Goal: Information Seeking & Learning: Learn about a topic

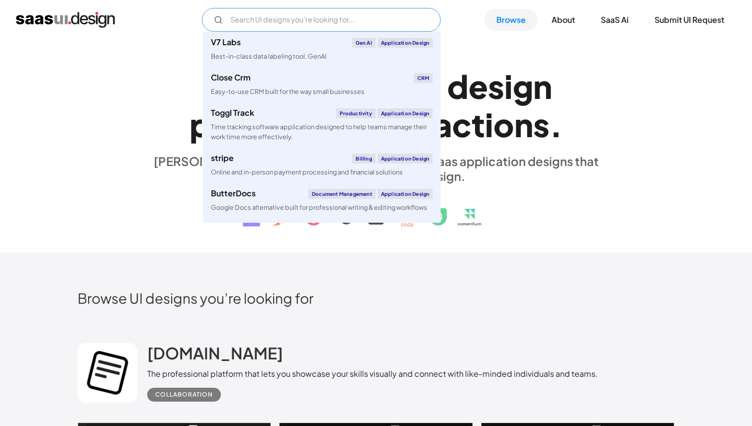
click at [368, 24] on input "Email Form" at bounding box center [321, 20] width 239 height 24
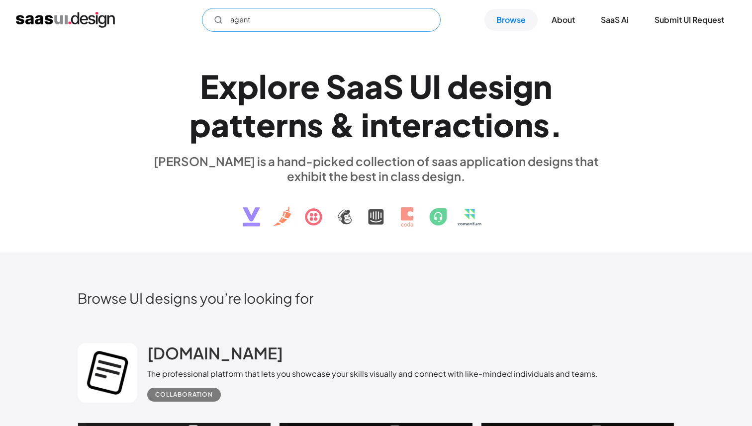
type input "agent"
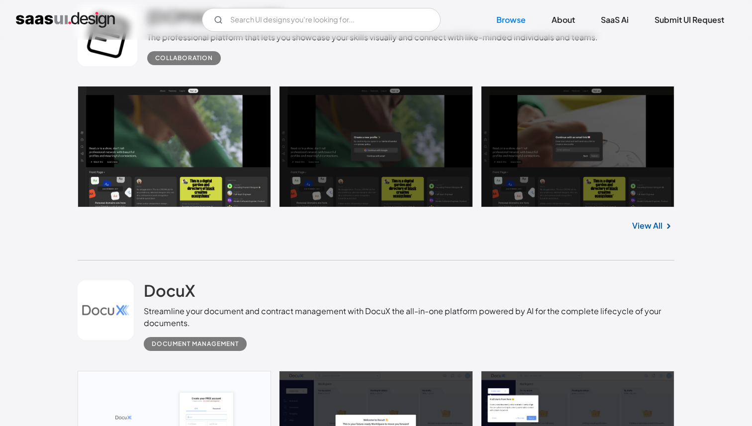
scroll to position [330, 0]
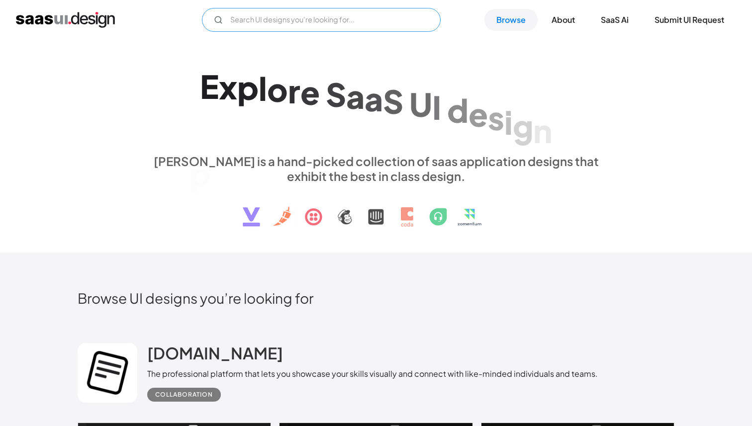
click at [395, 18] on input "Email Form" at bounding box center [321, 20] width 239 height 24
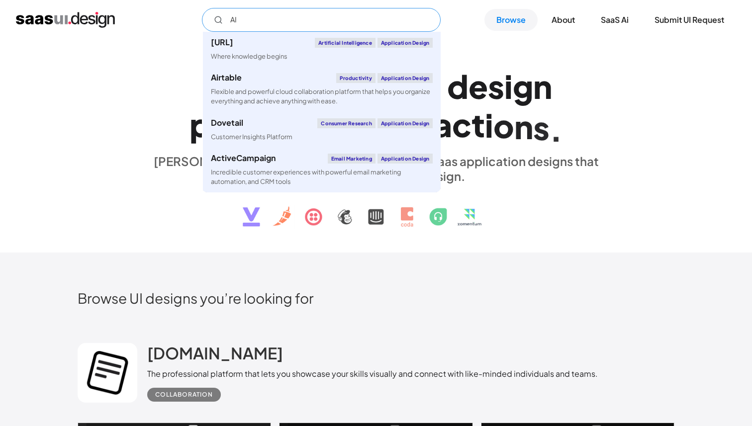
type input "AI"
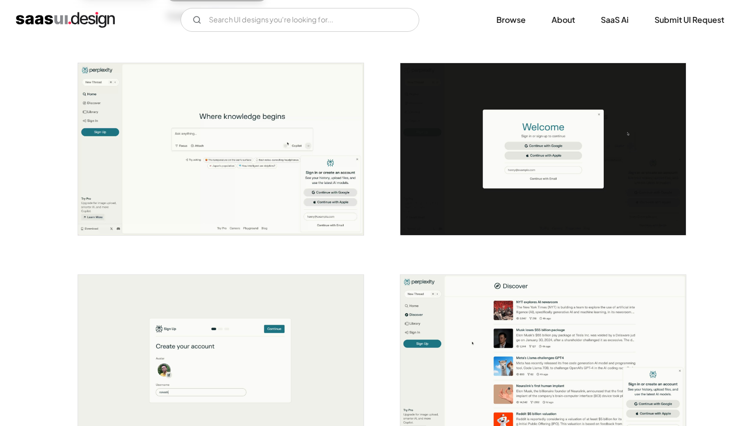
scroll to position [151, 0]
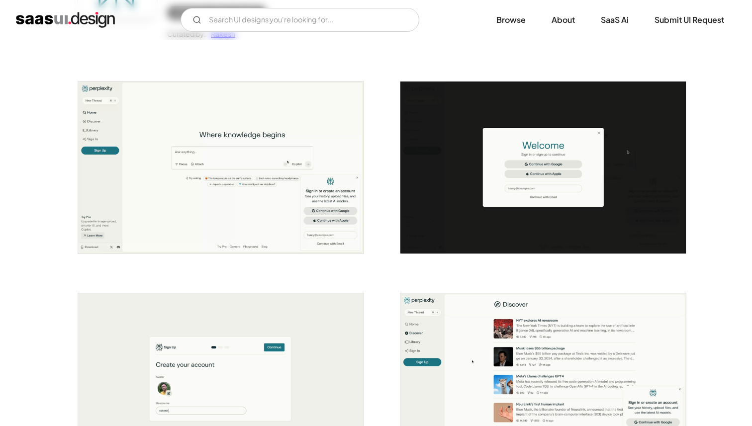
click at [317, 157] on img "open lightbox" at bounding box center [221, 168] width 286 height 172
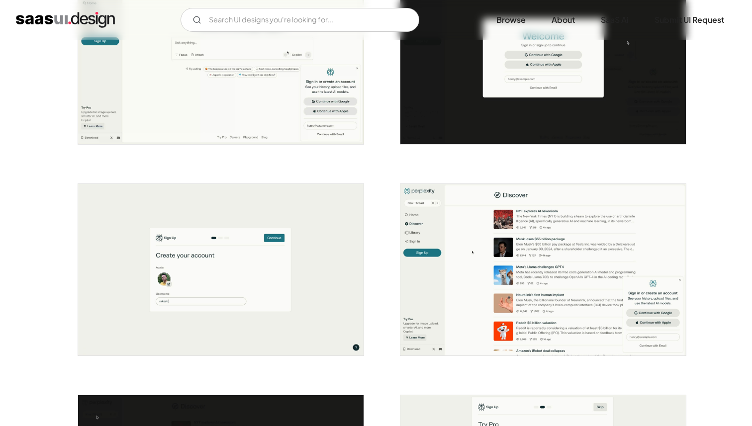
scroll to position [0, 0]
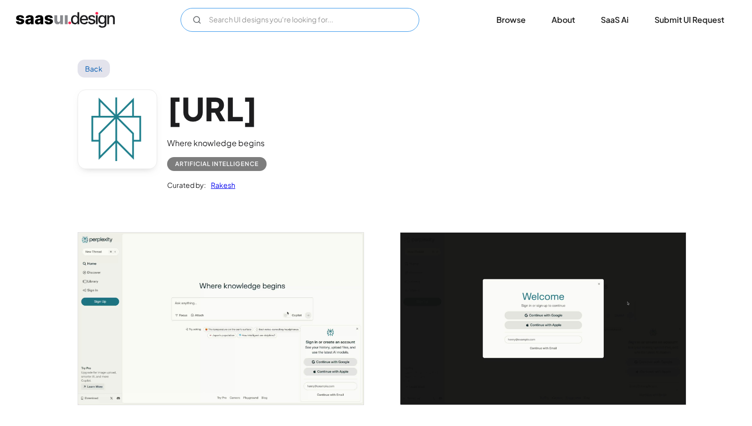
click at [272, 22] on input "Email Form" at bounding box center [300, 20] width 239 height 24
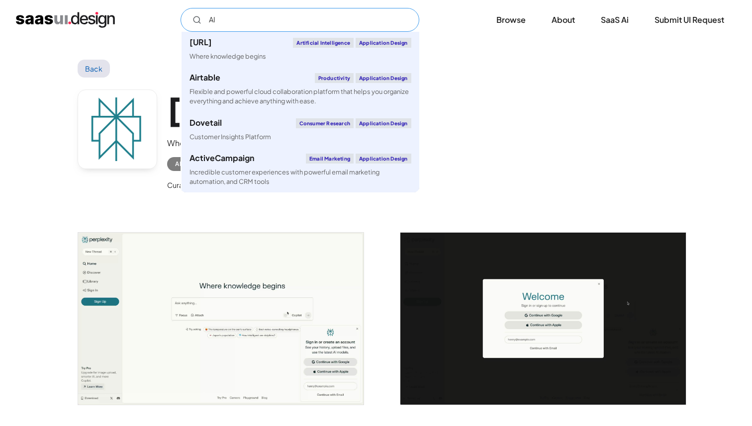
type input "AI"
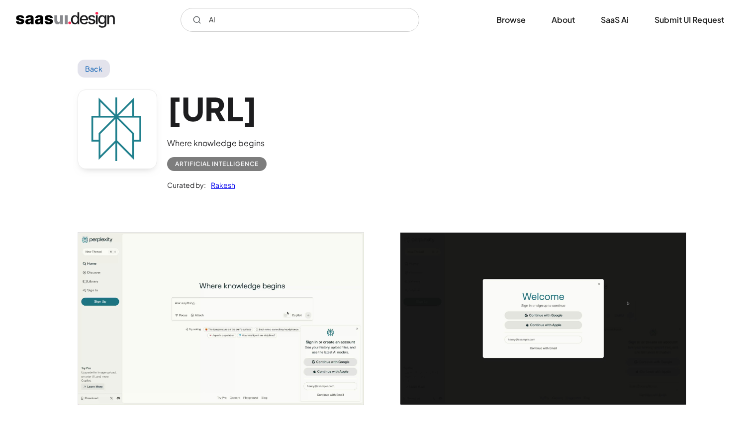
click at [149, 300] on img "open lightbox" at bounding box center [221, 319] width 286 height 172
click at [100, 22] on img "home" at bounding box center [65, 20] width 99 height 16
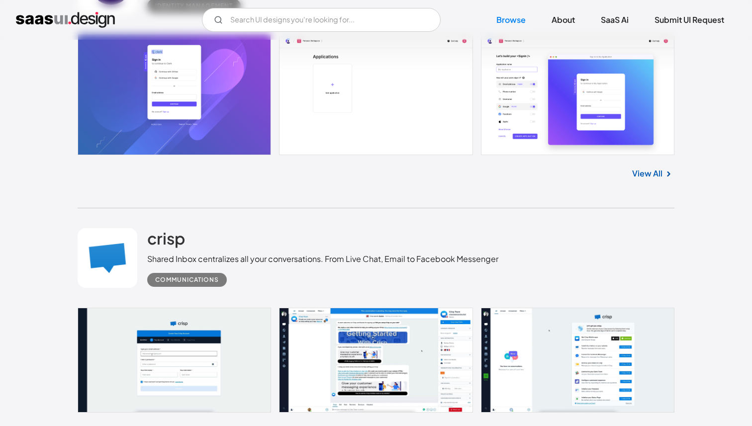
scroll to position [2558, 0]
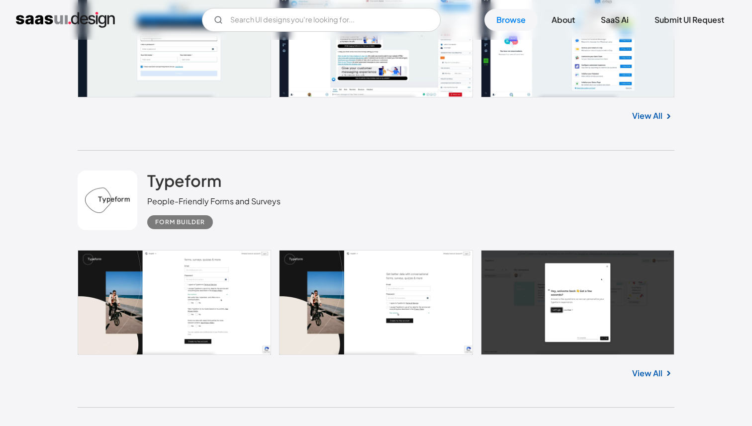
click at [293, 4] on div "V7 Labs Gen AI Application Design Best-in-class data labeling tool. GenAI Close…" at bounding box center [376, 20] width 752 height 40
click at [293, 12] on input "Email Form" at bounding box center [321, 20] width 239 height 24
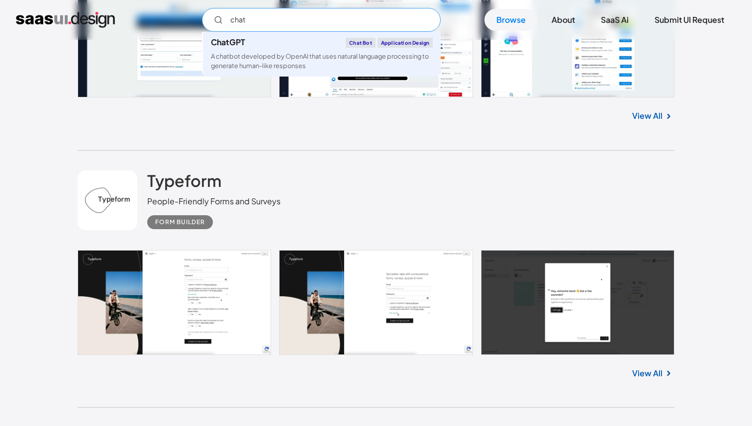
type input "chat"
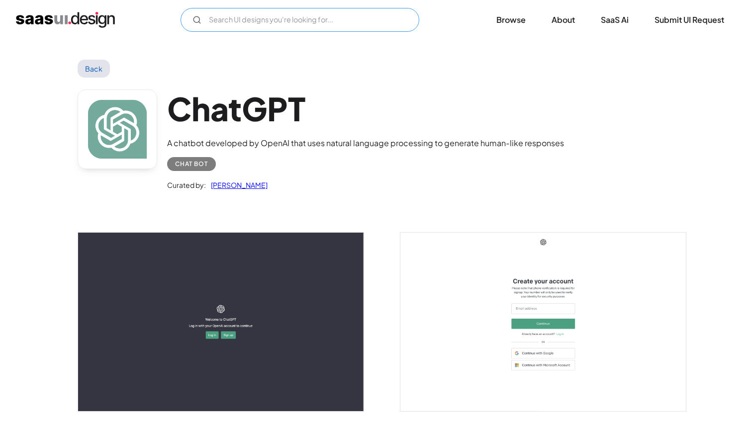
click at [287, 24] on input "Email Form" at bounding box center [300, 20] width 239 height 24
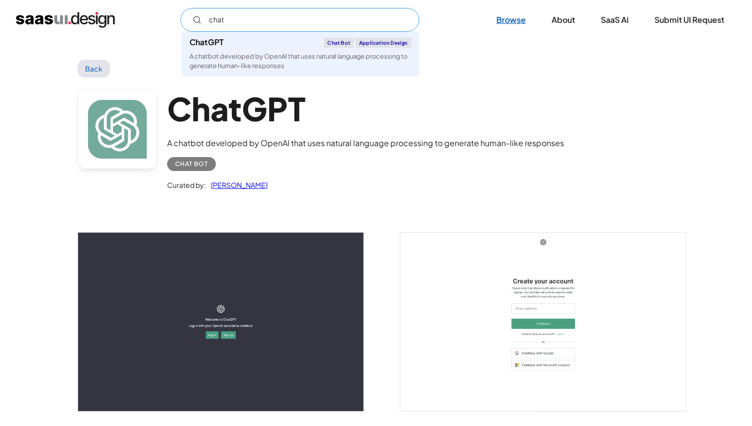
type input "chat"
click at [505, 18] on link "Browse" at bounding box center [511, 20] width 53 height 22
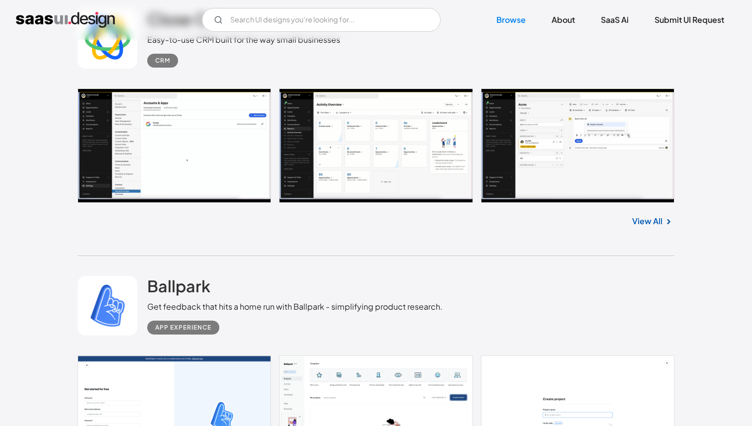
scroll to position [5492, 0]
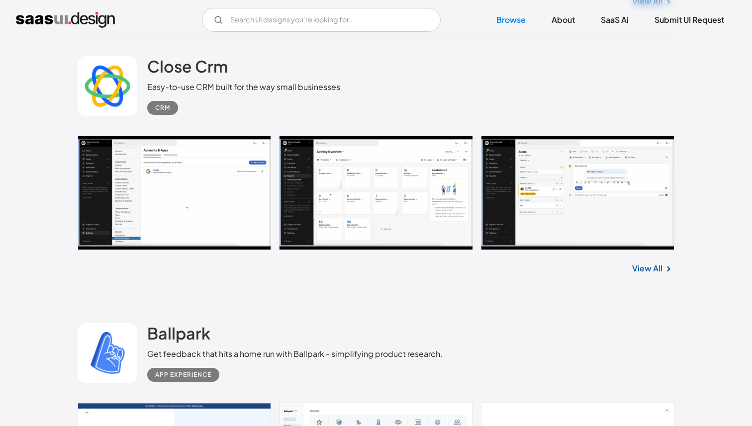
scroll to position [5289, 0]
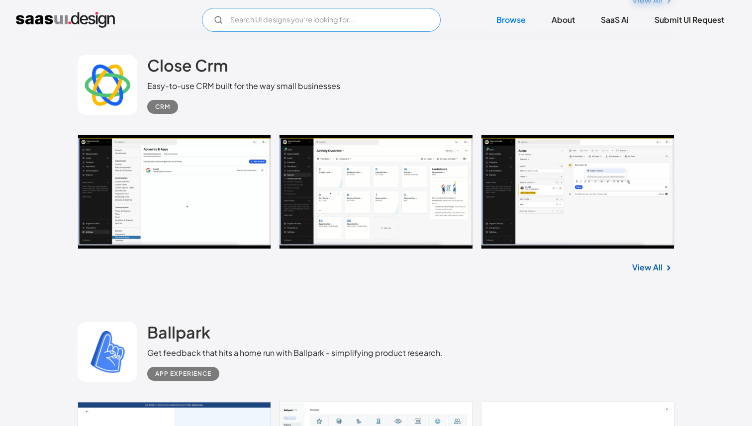
click at [318, 18] on input "Email Form" at bounding box center [321, 20] width 239 height 24
